Goal: Task Accomplishment & Management: Use online tool/utility

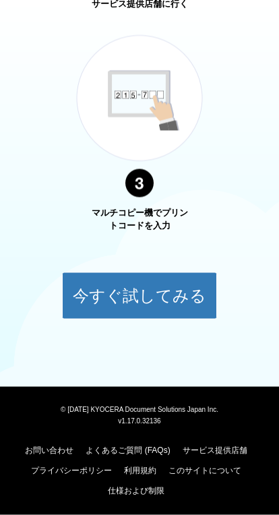
scroll to position [948, 0]
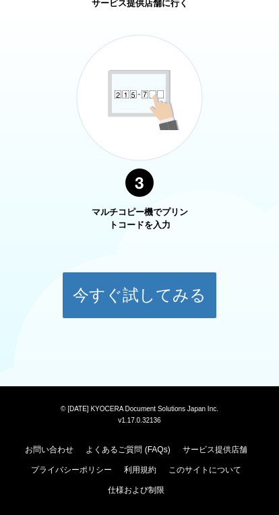
click at [158, 285] on button "今すぐ試してみる" at bounding box center [139, 294] width 155 height 47
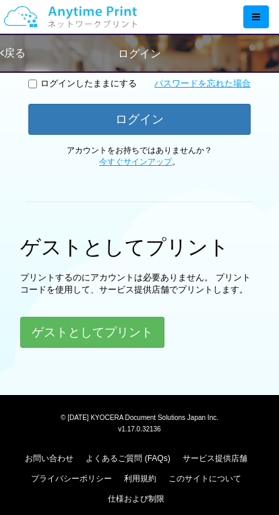
scroll to position [306, 0]
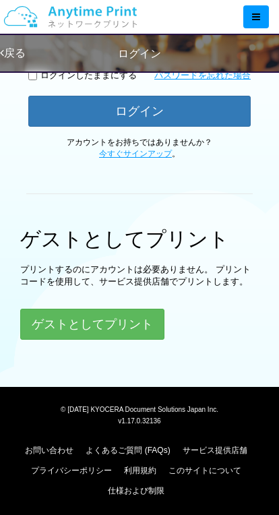
click at [129, 318] on button "ゲストとしてプリント" at bounding box center [92, 323] width 144 height 31
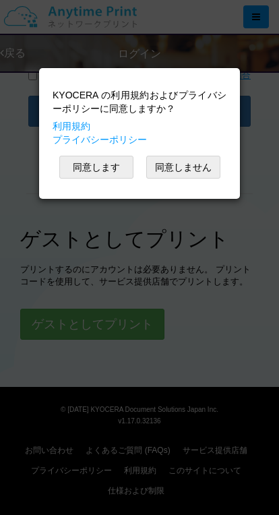
click at [104, 165] on button "同意します" at bounding box center [96, 167] width 74 height 23
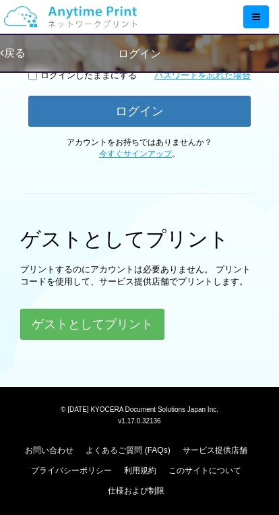
click at [146, 319] on button "ゲストとしてプリント" at bounding box center [92, 323] width 144 height 31
click at [101, 308] on button "ゲストとしてプリント" at bounding box center [92, 323] width 144 height 31
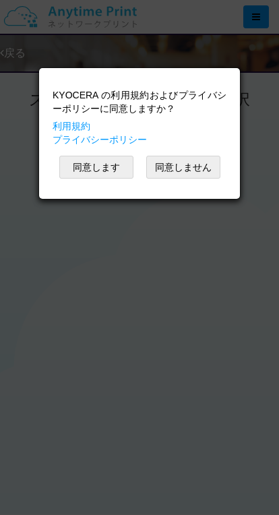
click at [97, 158] on button "同意します" at bounding box center [96, 167] width 74 height 23
click at [106, 161] on button "同意します" at bounding box center [96, 167] width 74 height 23
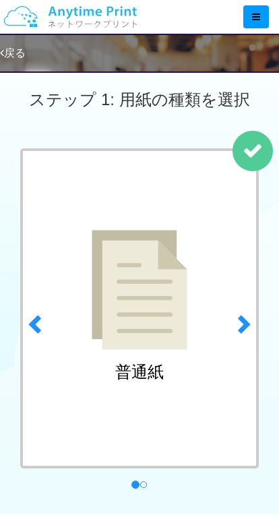
click at [242, 324] on span at bounding box center [242, 323] width 20 height 20
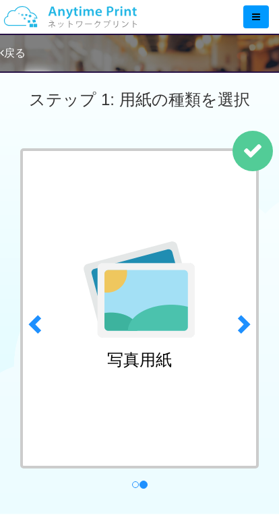
click at [237, 324] on span at bounding box center [242, 323] width 20 height 20
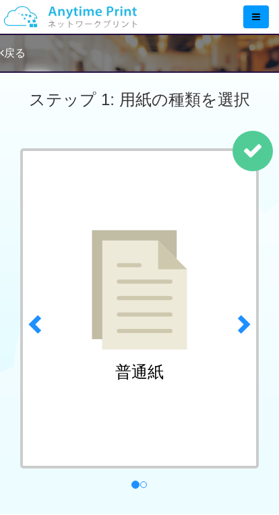
click at [147, 303] on img at bounding box center [140, 290] width 96 height 120
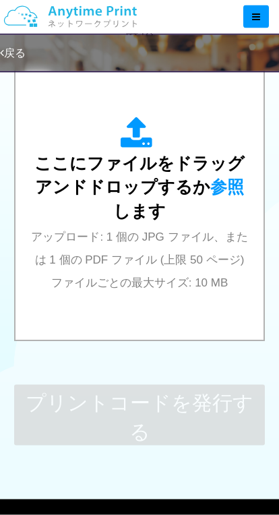
scroll to position [535, 0]
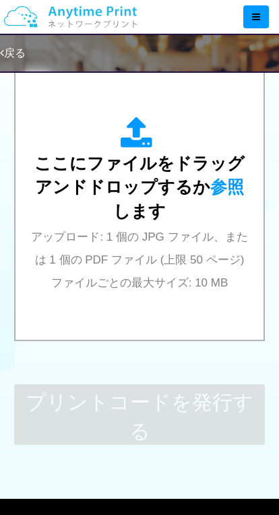
click at [171, 251] on div "ここにファイルをドラッグアンドドロップするか 参照 します アップロード: 1 個の JPG ファイル、または 1 個の PDF ファイル (上限 50 ペー…" at bounding box center [140, 205] width 222 height 176
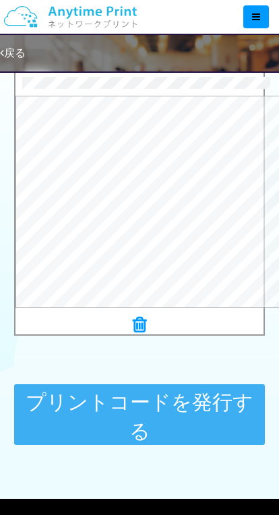
click at [0, 0] on button "プレビュー" at bounding box center [0, 0] width 0 height 0
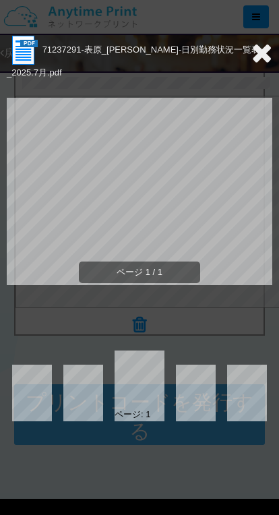
click at [261, 53] on icon at bounding box center [261, 52] width 21 height 27
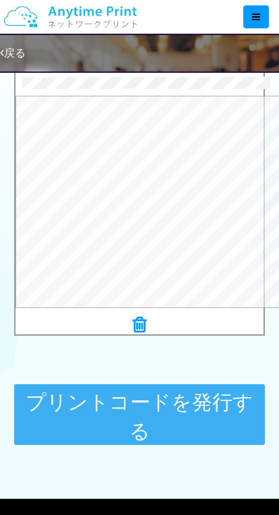
click at [159, 405] on button "プリントコードを発行する" at bounding box center [139, 414] width 251 height 61
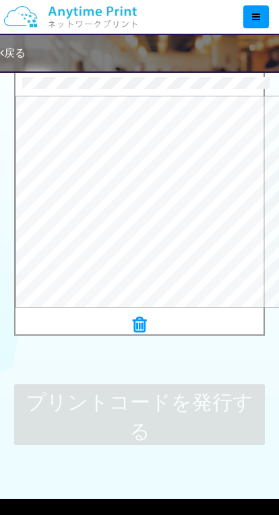
scroll to position [0, 0]
